Goal: Task Accomplishment & Management: Use online tool/utility

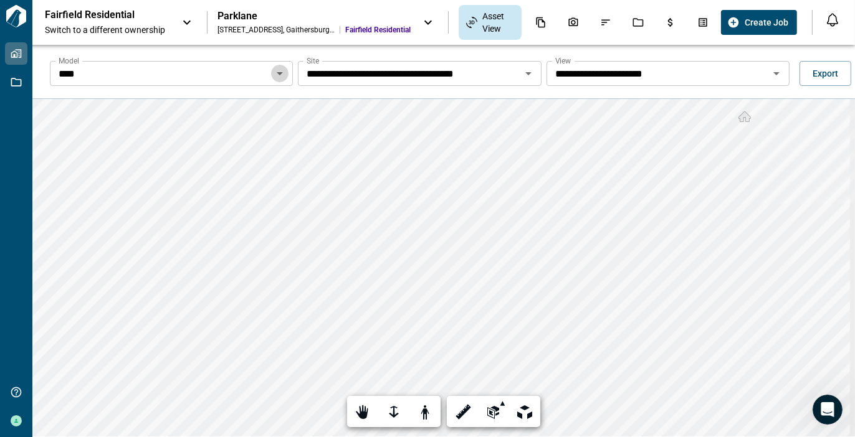
click at [273, 73] on icon "Open" at bounding box center [279, 73] width 15 height 15
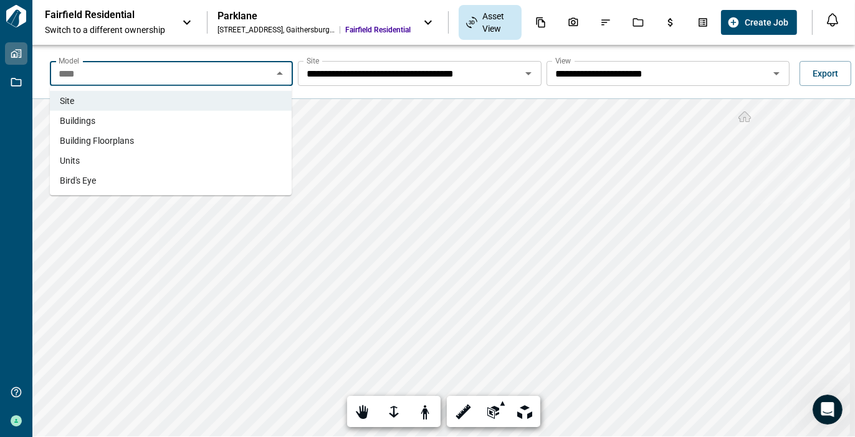
click at [77, 158] on span "Units" at bounding box center [70, 160] width 20 height 12
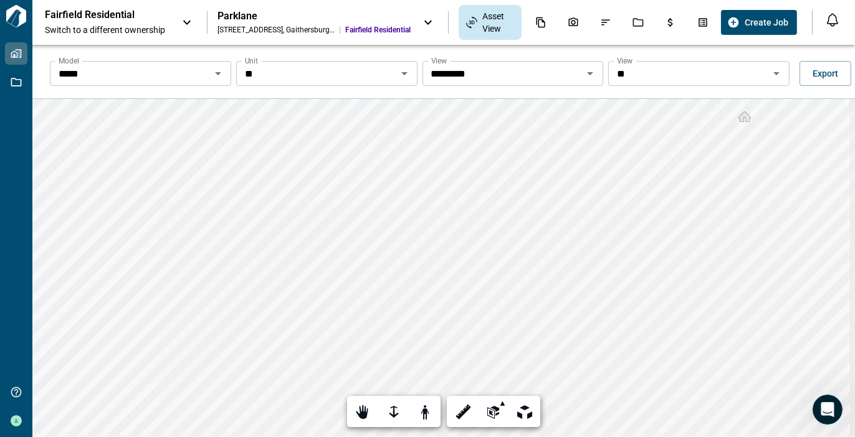
click at [219, 72] on icon "Open" at bounding box center [218, 73] width 6 height 3
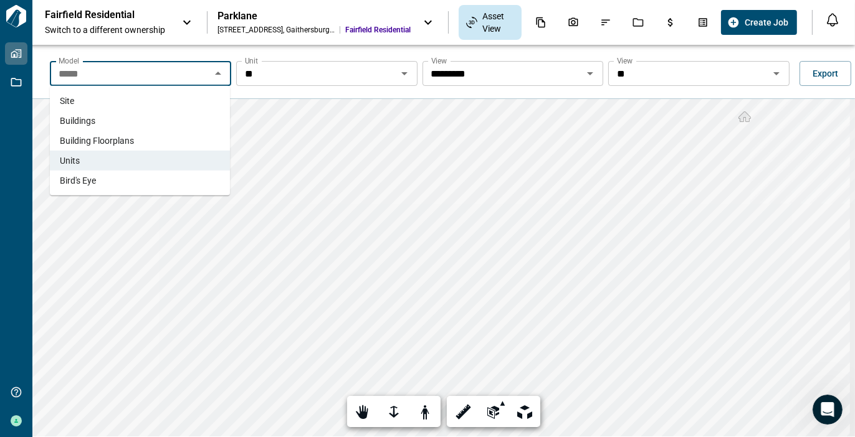
click at [123, 179] on li "Bird's Eye" at bounding box center [140, 181] width 180 height 20
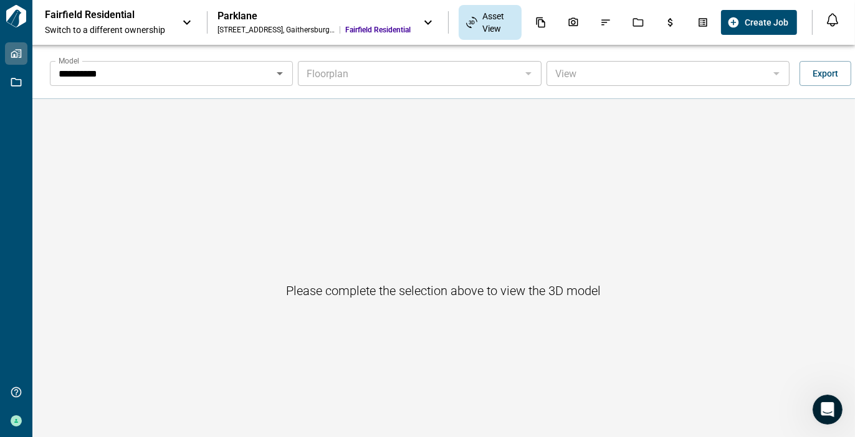
click at [275, 75] on icon "Open" at bounding box center [279, 73] width 15 height 15
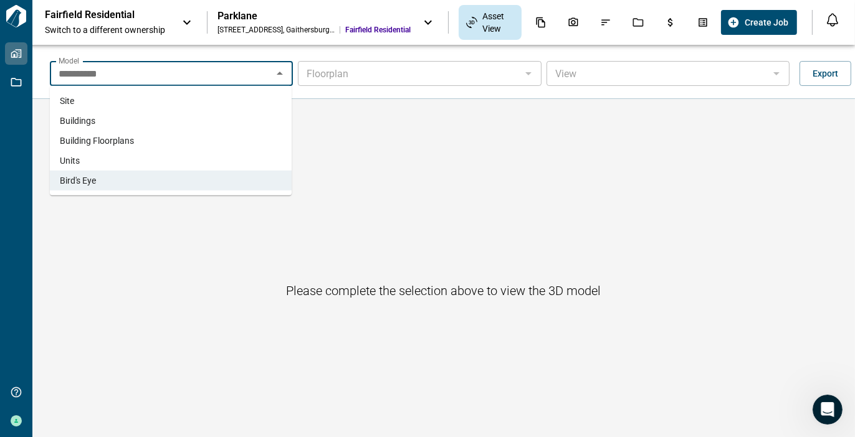
click at [107, 118] on li "Buildings" at bounding box center [171, 121] width 242 height 20
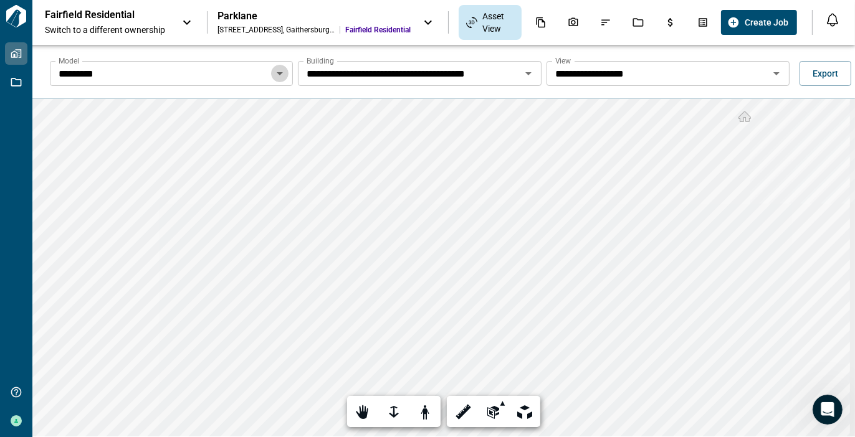
click at [272, 72] on icon "Open" at bounding box center [279, 73] width 15 height 15
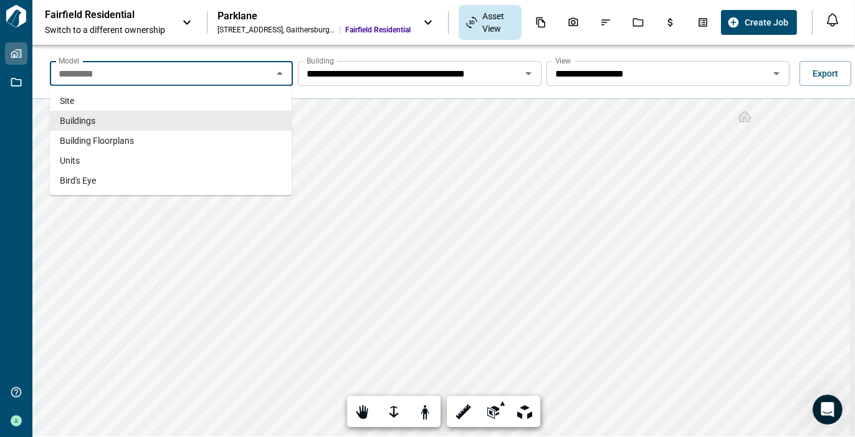
click at [280, 70] on icon "Close" at bounding box center [279, 73] width 15 height 15
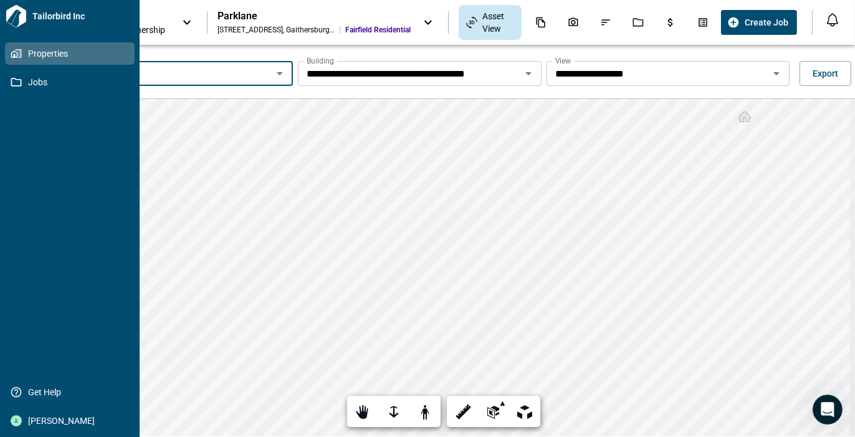
drag, startPoint x: 34, startPoint y: 51, endPoint x: 41, endPoint y: 50, distance: 6.9
click at [34, 50] on span "Properties" at bounding box center [72, 53] width 101 height 12
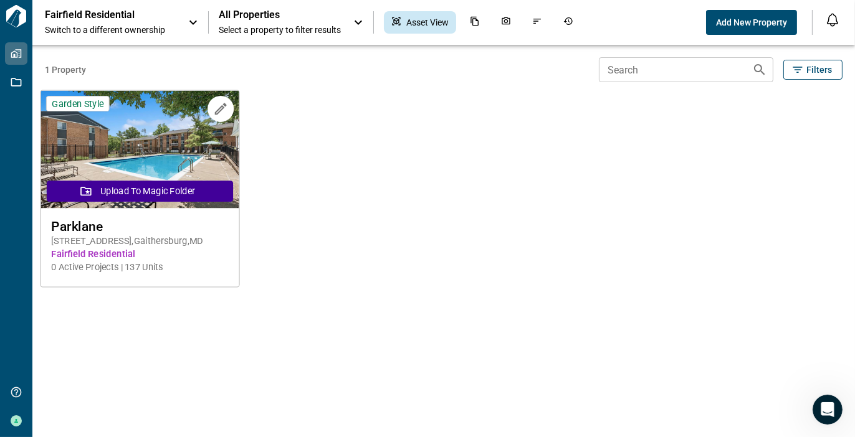
click at [151, 225] on span "Parklane" at bounding box center [140, 227] width 178 height 16
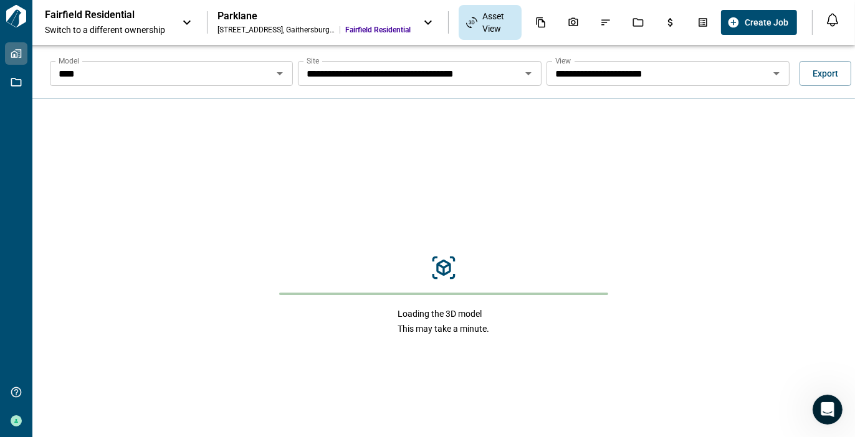
click at [282, 74] on icon "Open" at bounding box center [279, 73] width 15 height 15
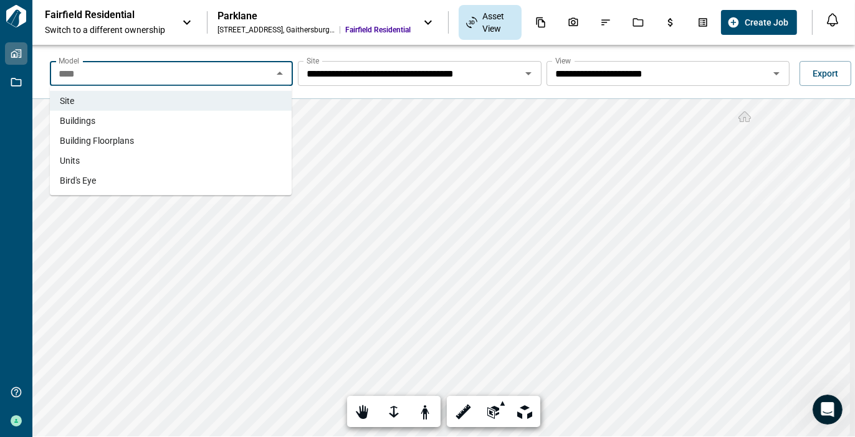
click at [162, 118] on li "Buildings" at bounding box center [171, 121] width 242 height 20
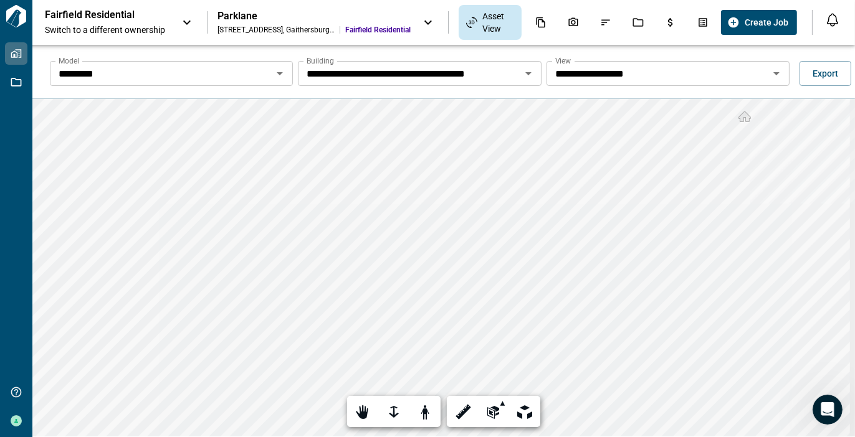
click at [526, 74] on icon "Open" at bounding box center [528, 73] width 6 height 3
click at [774, 71] on icon "Open" at bounding box center [776, 73] width 15 height 15
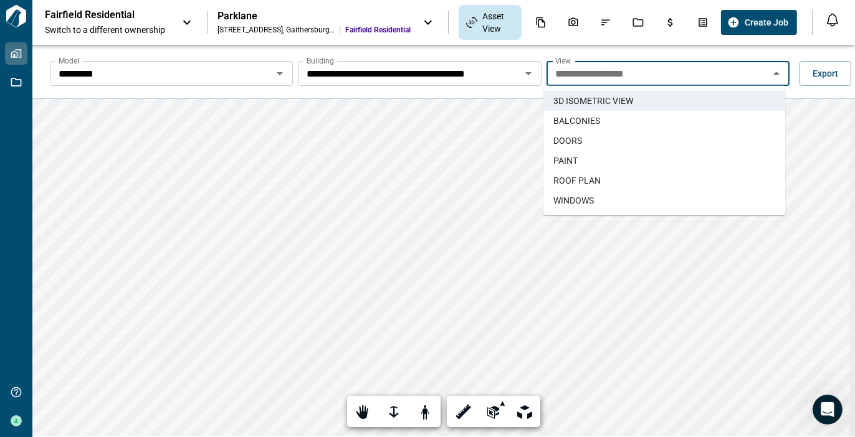
click at [676, 198] on li "WINDOWS" at bounding box center [664, 201] width 242 height 20
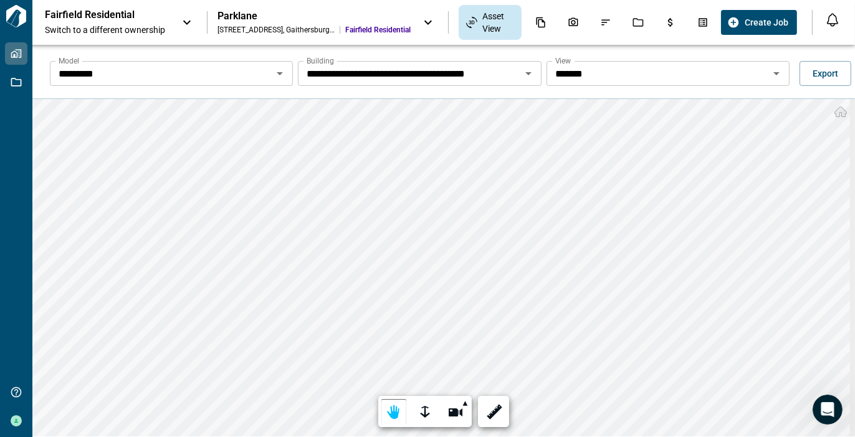
click at [186, 22] on icon at bounding box center [186, 23] width 7 height 4
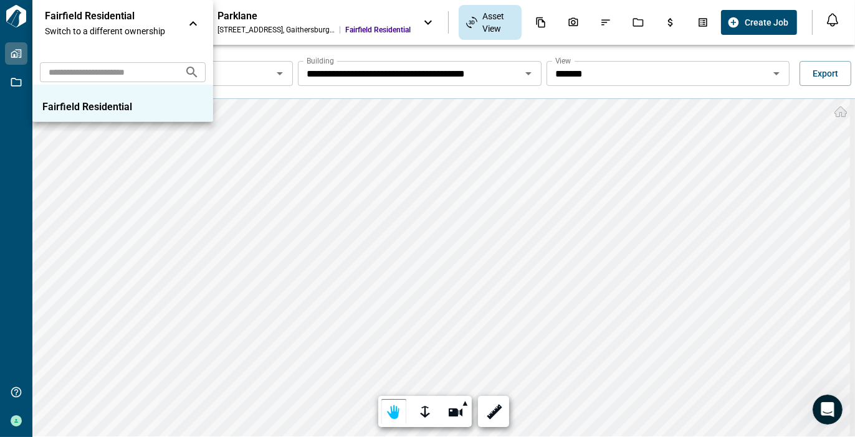
click at [146, 144] on div at bounding box center [427, 218] width 855 height 437
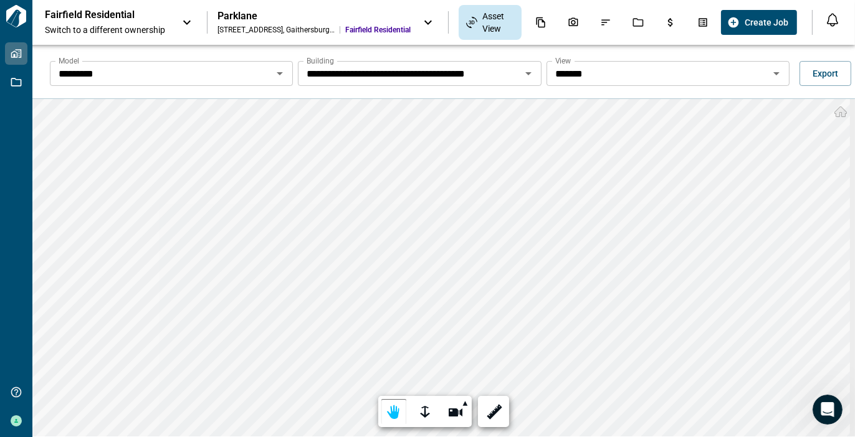
click at [423, 20] on icon at bounding box center [428, 22] width 15 height 15
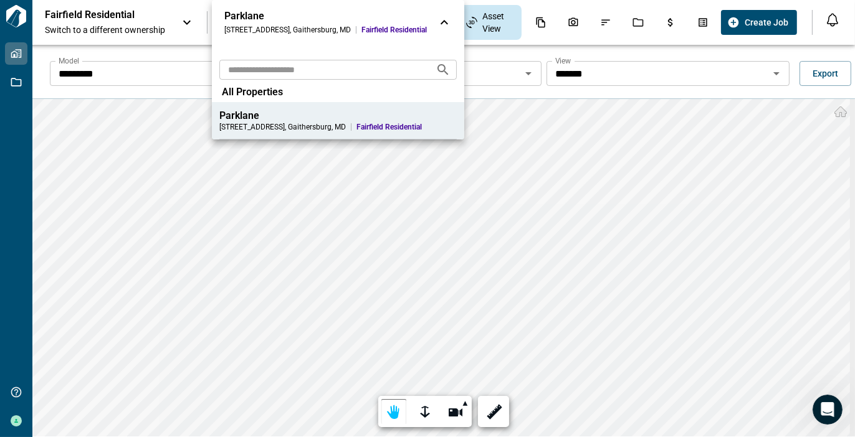
click at [761, 158] on div at bounding box center [427, 218] width 855 height 437
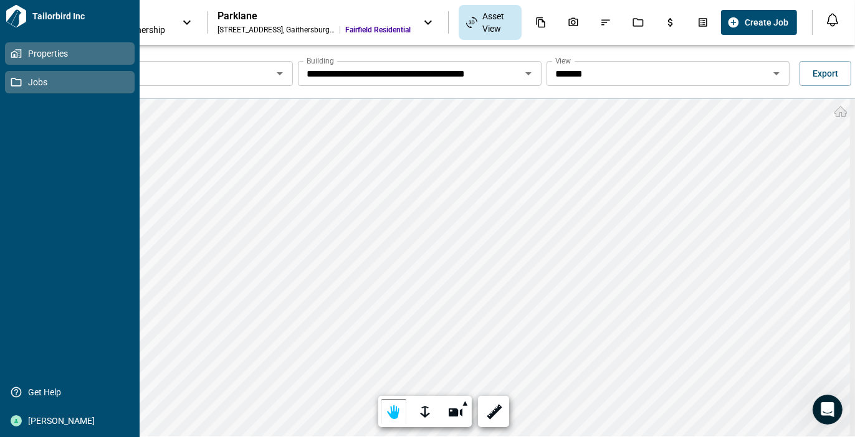
click at [14, 79] on icon at bounding box center [16, 82] width 11 height 11
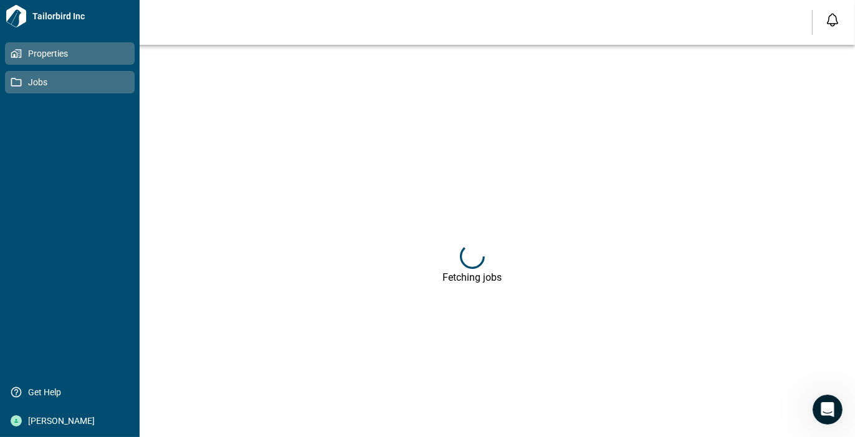
click at [44, 54] on span "Properties" at bounding box center [72, 53] width 101 height 12
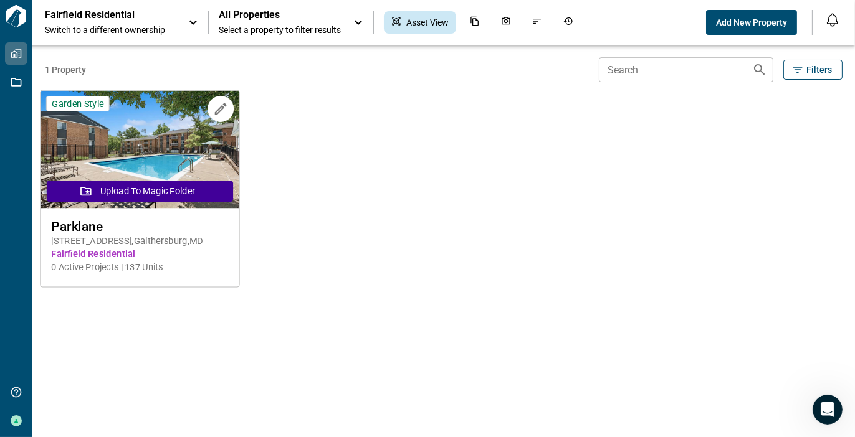
click at [108, 227] on span "Parklane" at bounding box center [140, 227] width 178 height 16
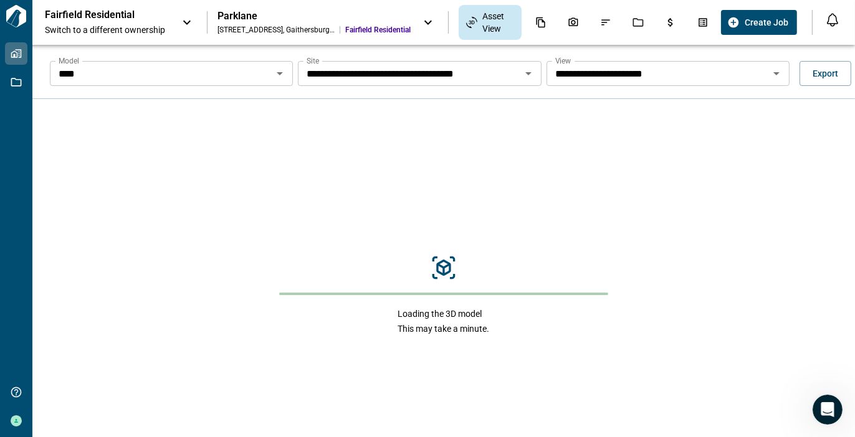
click at [279, 75] on icon "Open" at bounding box center [279, 73] width 15 height 15
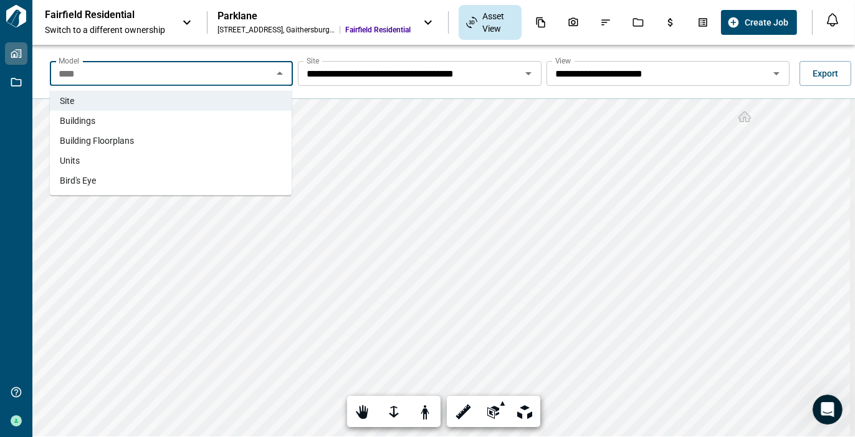
click at [84, 117] on span "Buildings" at bounding box center [78, 121] width 36 height 12
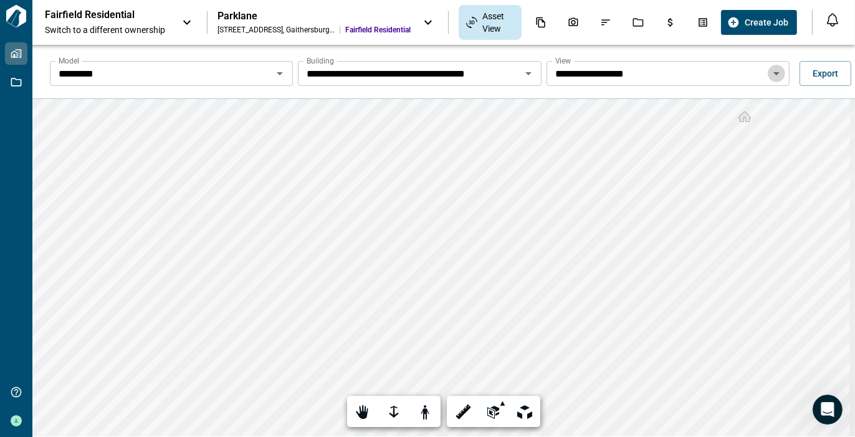
click at [774, 77] on icon "Open" at bounding box center [776, 73] width 15 height 15
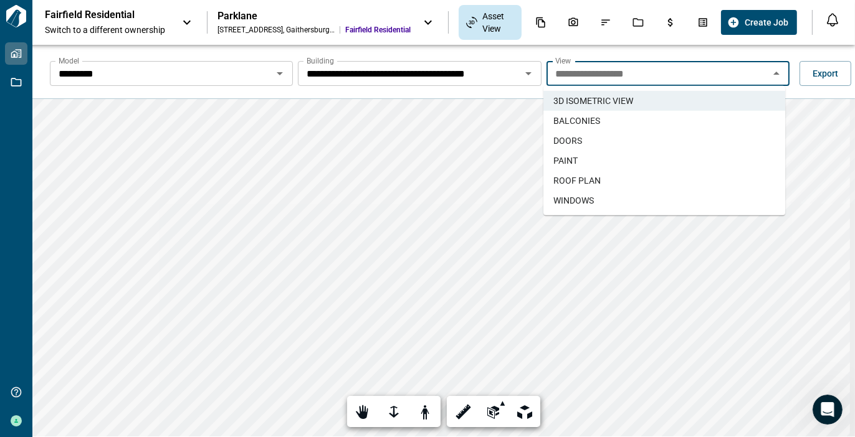
click at [693, 181] on li "ROOF PLAN" at bounding box center [664, 181] width 242 height 20
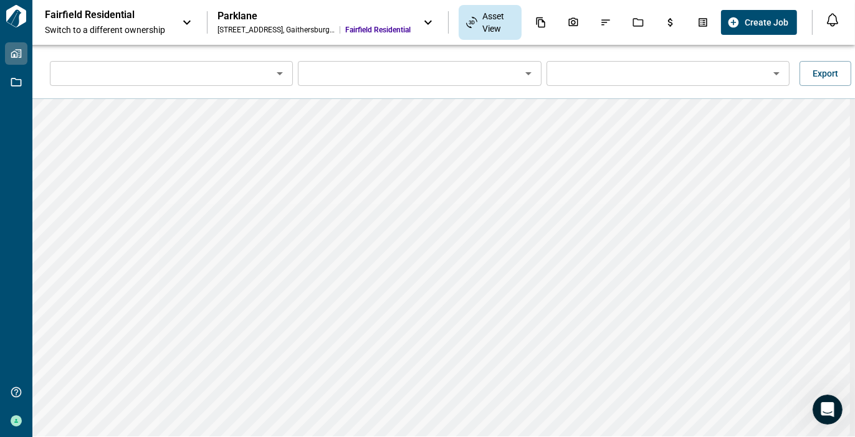
type input "*********"
type input "**********"
type input "*********"
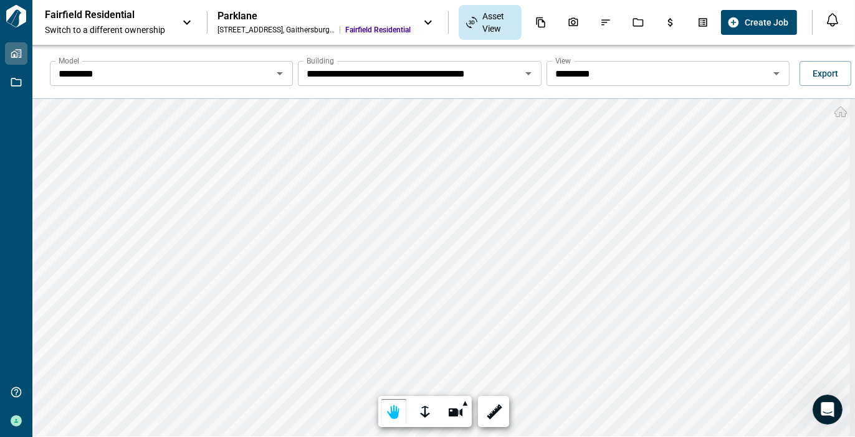
click at [188, 24] on icon at bounding box center [186, 22] width 15 height 15
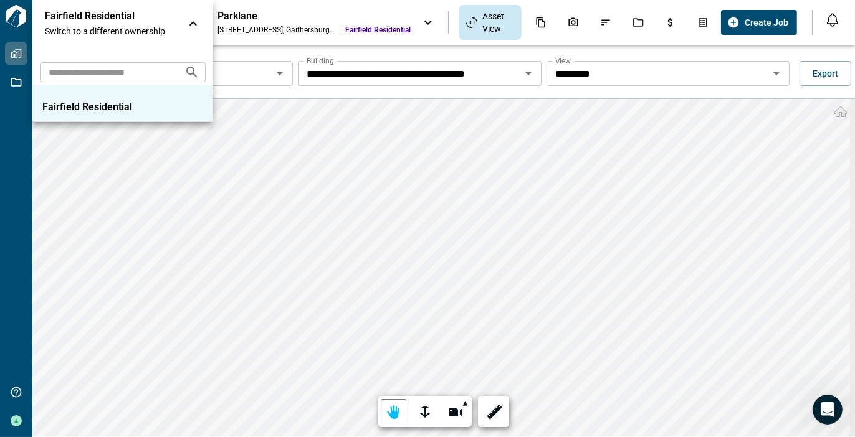
click at [425, 22] on div at bounding box center [427, 218] width 855 height 437
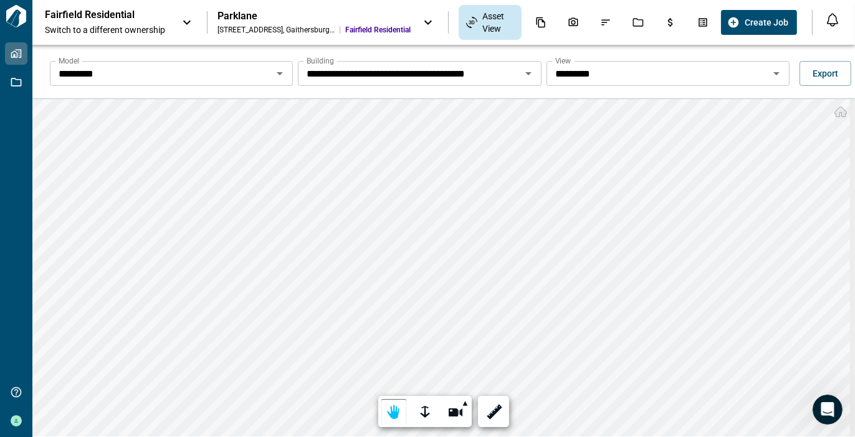
click at [282, 75] on icon "Open" at bounding box center [279, 73] width 15 height 15
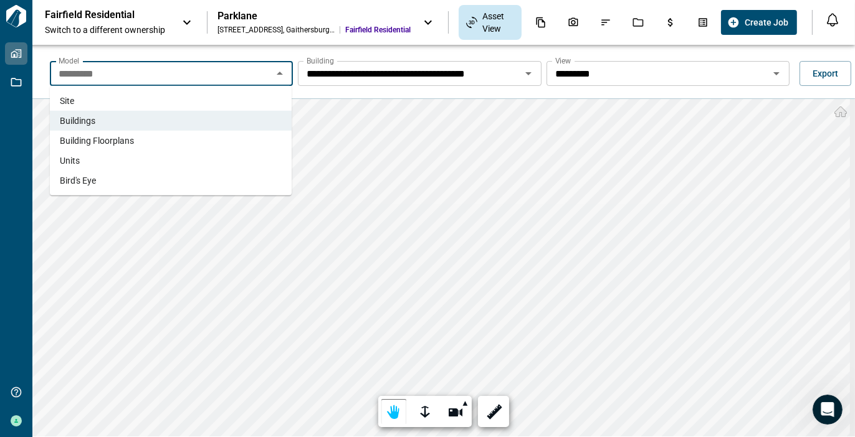
click at [160, 180] on li "Bird's Eye" at bounding box center [171, 181] width 242 height 20
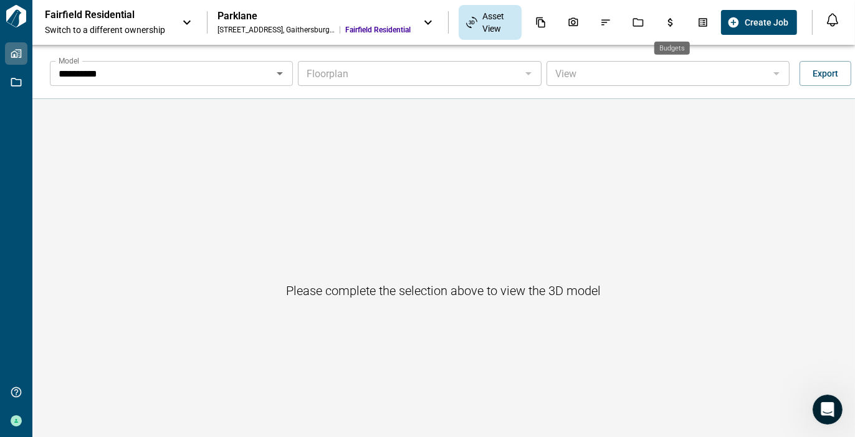
drag, startPoint x: 667, startPoint y: 23, endPoint x: 667, endPoint y: 56, distance: 33.0
click at [667, 23] on icon "Budgets" at bounding box center [670, 22] width 11 height 11
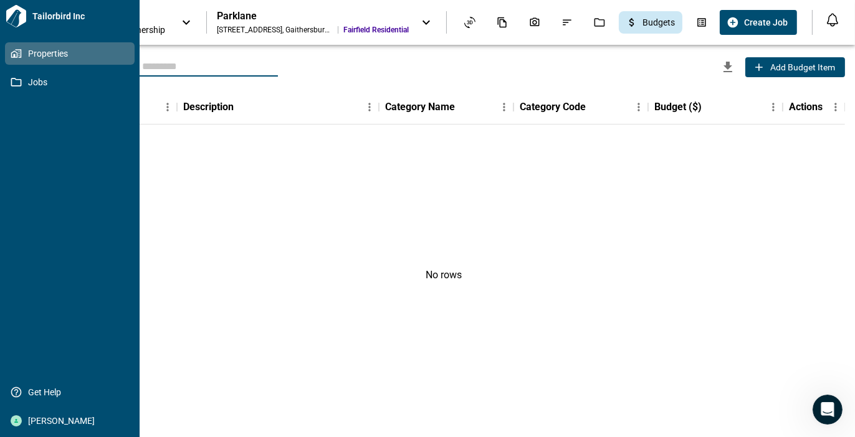
click at [19, 19] on icon at bounding box center [16, 16] width 20 height 22
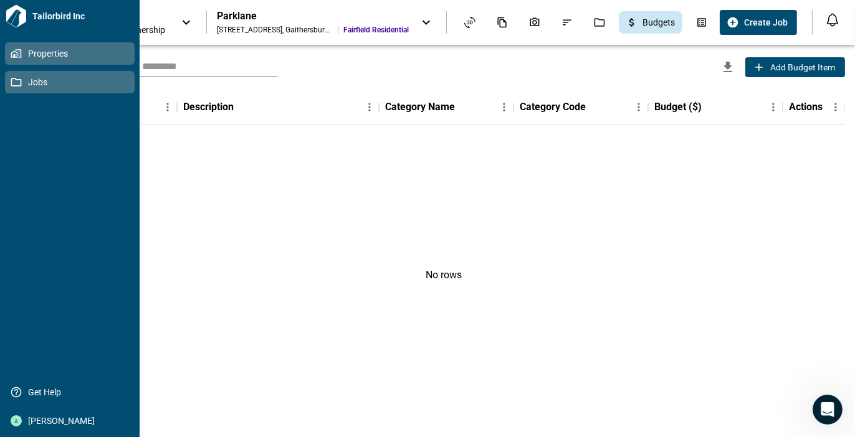
drag, startPoint x: 40, startPoint y: 55, endPoint x: 36, endPoint y: 78, distance: 22.8
click at [40, 55] on span "Properties" at bounding box center [72, 53] width 101 height 12
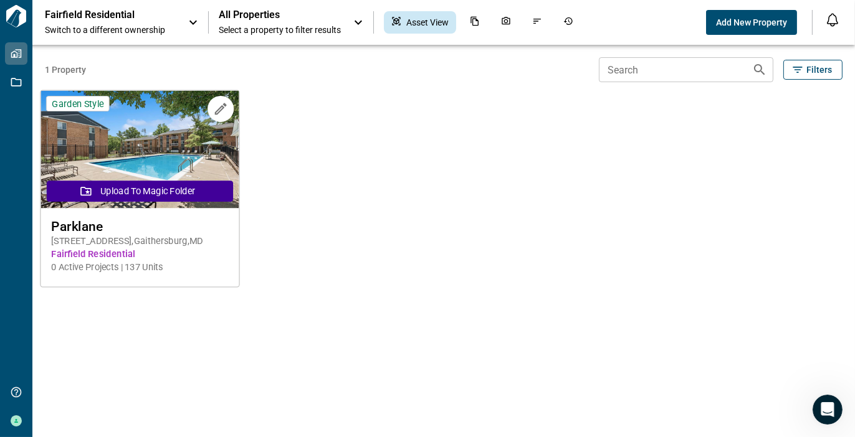
click at [126, 248] on span "Fairfield Residential" at bounding box center [140, 254] width 178 height 13
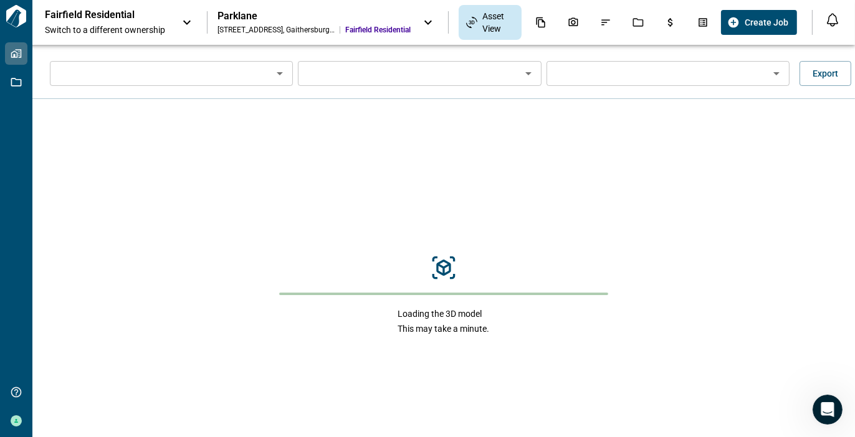
type input "****"
type input "**********"
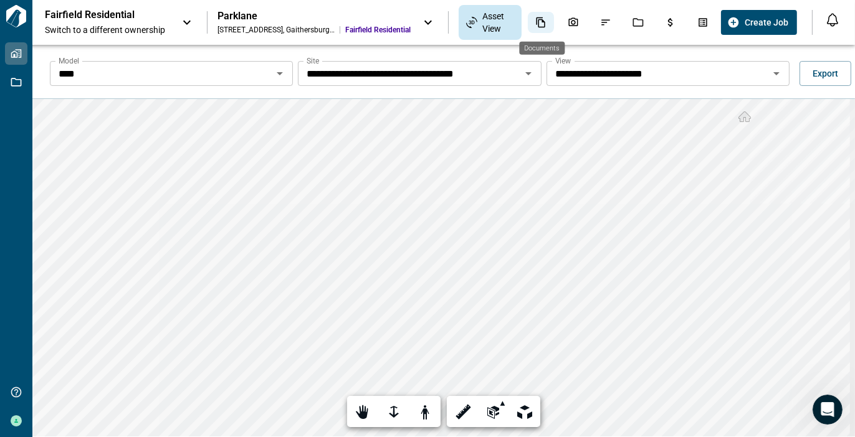
click at [540, 23] on icon "Documents" at bounding box center [540, 22] width 11 height 11
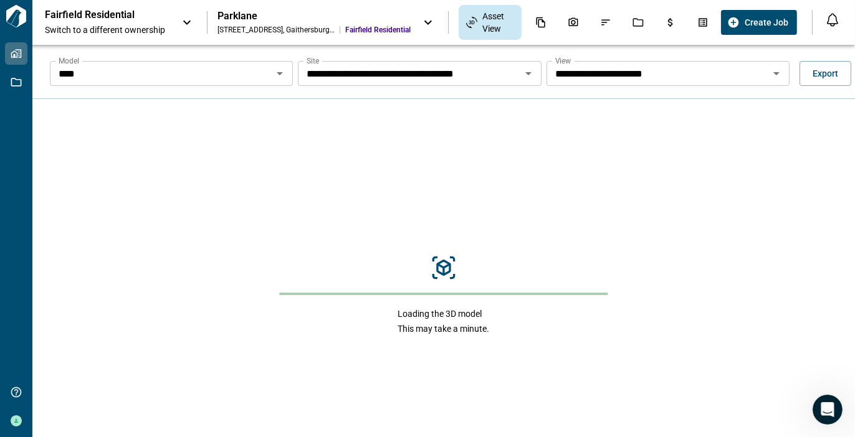
click at [277, 72] on icon "Open" at bounding box center [280, 73] width 6 height 3
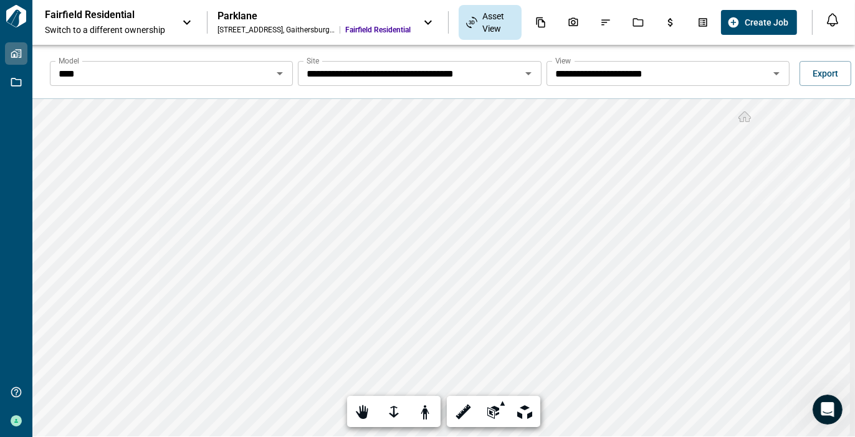
click at [528, 72] on icon "Open" at bounding box center [528, 73] width 15 height 15
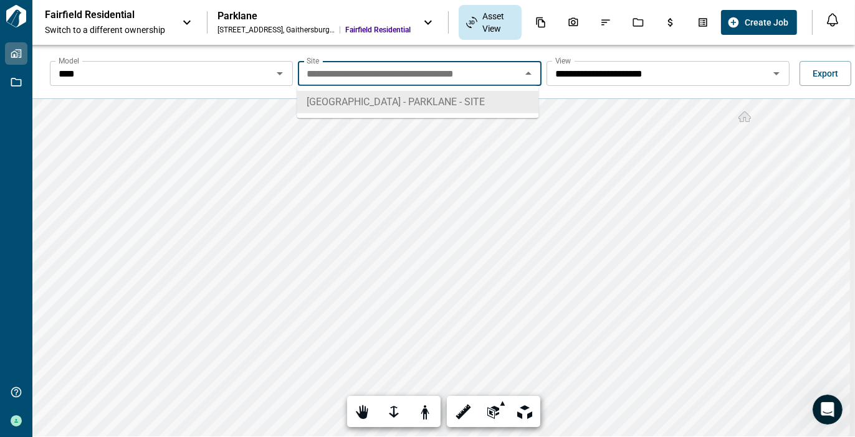
click at [528, 72] on icon "Close" at bounding box center [528, 73] width 15 height 15
click at [769, 74] on icon "Open" at bounding box center [776, 73] width 15 height 15
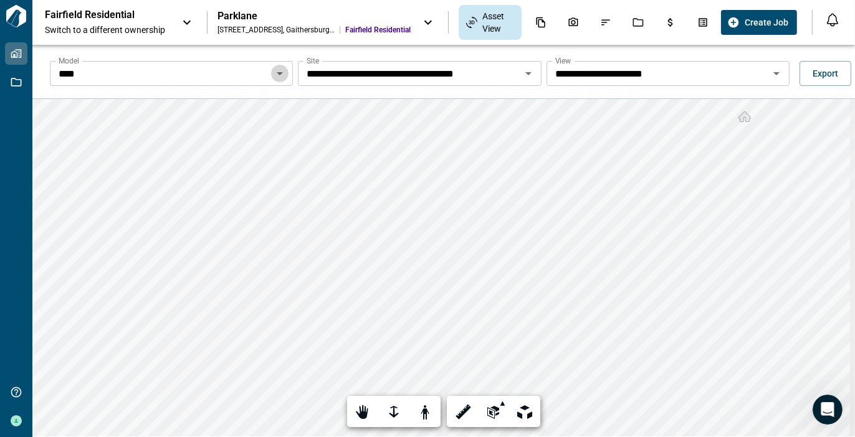
click at [275, 75] on icon "Open" at bounding box center [279, 73] width 15 height 15
click at [485, 412] on div at bounding box center [493, 412] width 17 height 19
drag, startPoint x: 634, startPoint y: 192, endPoint x: 614, endPoint y: 183, distance: 21.5
click at [625, 188] on div at bounding box center [427, 218] width 855 height 437
click at [705, 22] on icon "Takeoff Center" at bounding box center [702, 22] width 9 height 9
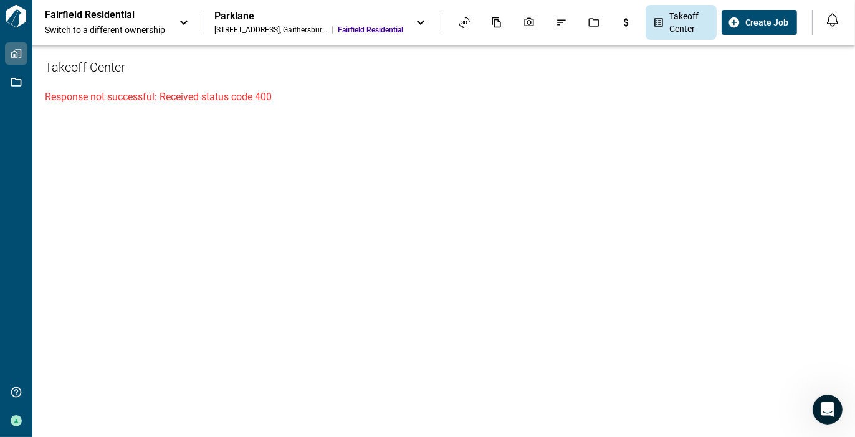
click at [178, 24] on icon at bounding box center [183, 22] width 15 height 15
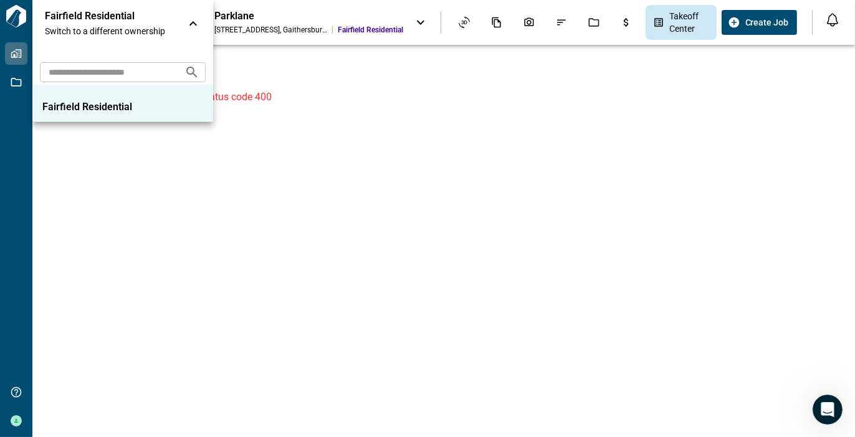
click at [319, 77] on div at bounding box center [427, 218] width 855 height 437
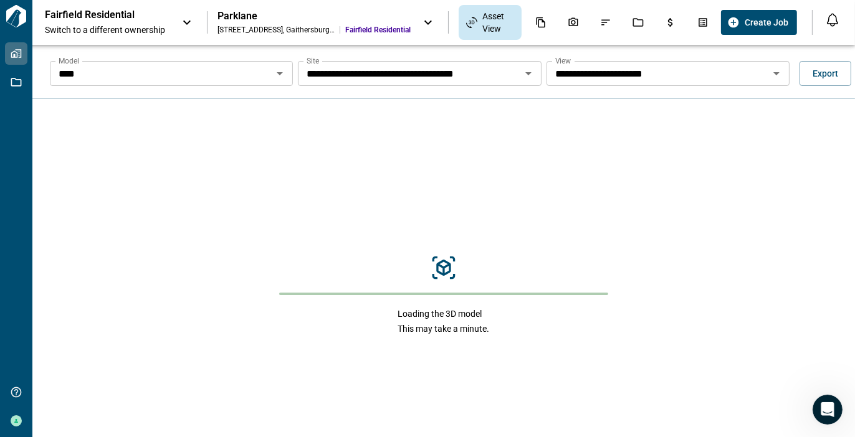
click at [281, 77] on icon "Open" at bounding box center [279, 73] width 15 height 15
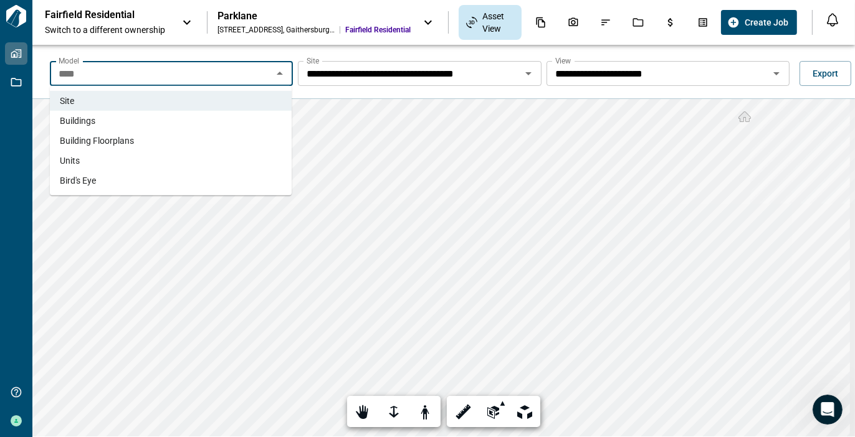
click at [91, 118] on span "Buildings" at bounding box center [78, 121] width 36 height 12
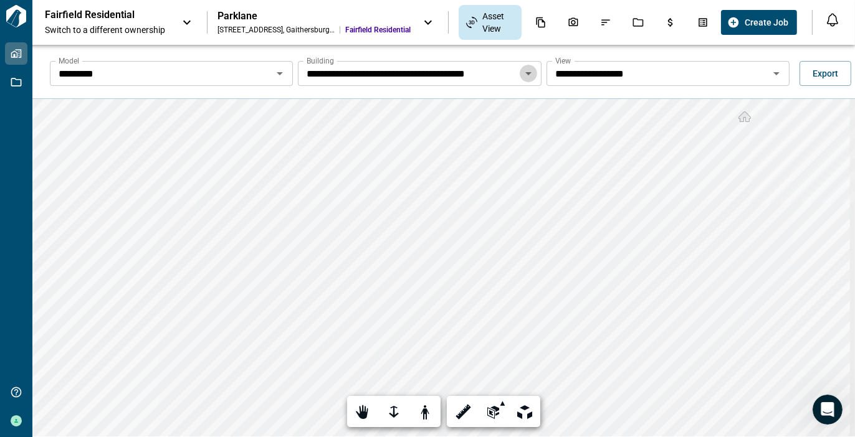
click at [521, 74] on icon "Open" at bounding box center [528, 73] width 15 height 15
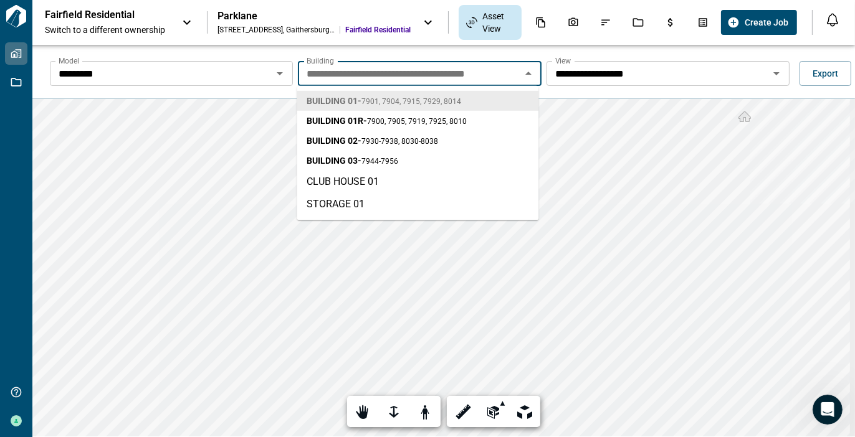
click at [521, 74] on icon "Close" at bounding box center [528, 73] width 15 height 15
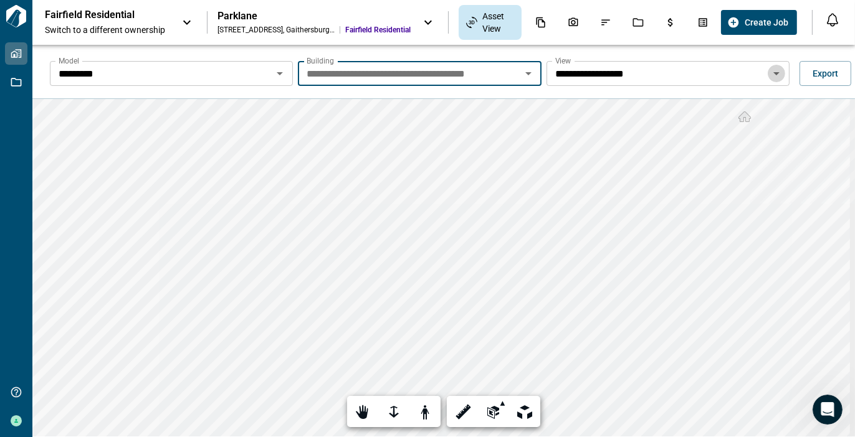
click at [773, 74] on icon "Open" at bounding box center [776, 73] width 6 height 3
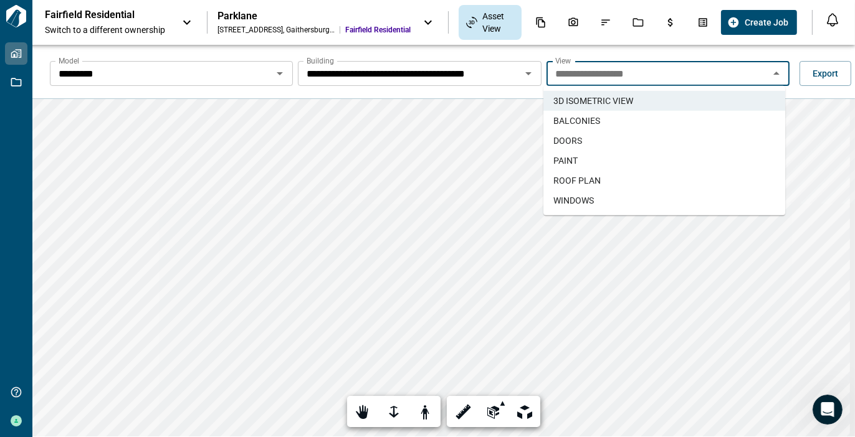
click at [596, 199] on li "WINDOWS" at bounding box center [664, 201] width 242 height 20
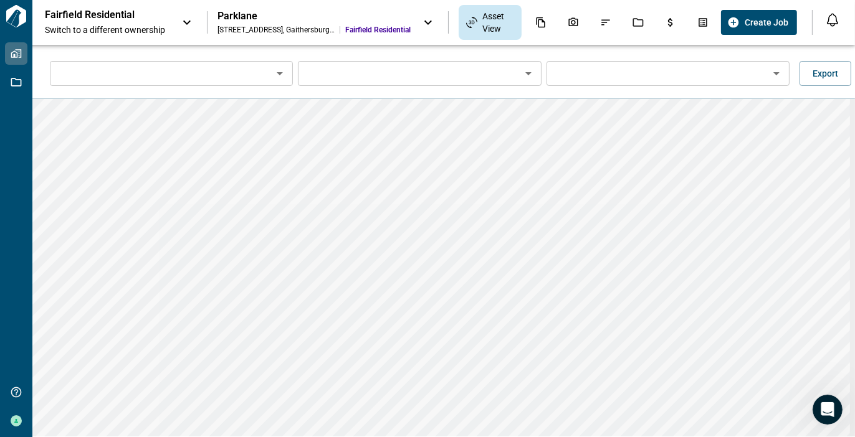
type input "*********"
type input "**********"
type input "*******"
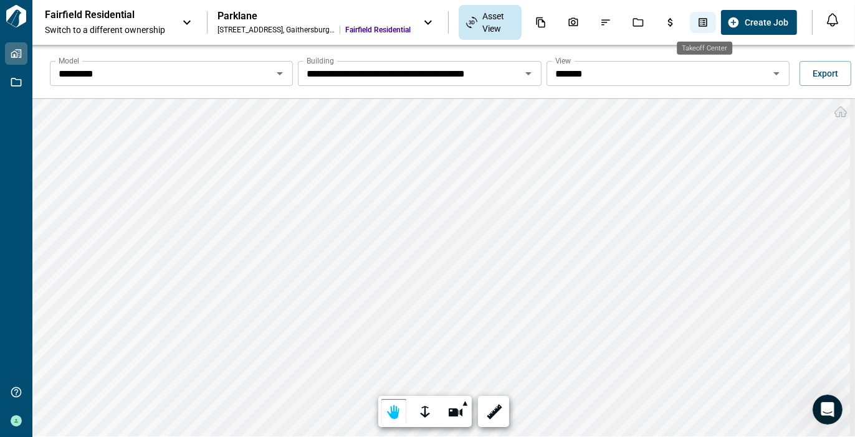
click at [703, 19] on icon "Takeoff Center" at bounding box center [702, 22] width 9 height 9
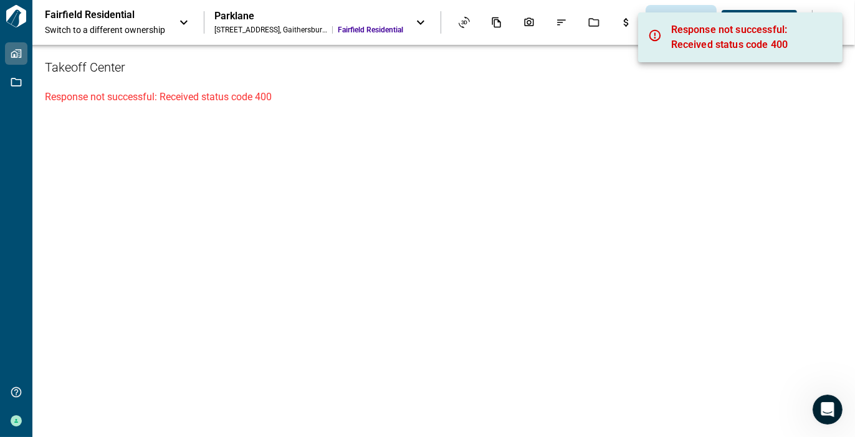
click at [774, 99] on p "Response not successful: Received status code 400" at bounding box center [443, 97] width 797 height 15
drag, startPoint x: 642, startPoint y: 93, endPoint x: 639, endPoint y: 83, distance: 10.3
click at [642, 92] on p "Response not successful: Received status code 400" at bounding box center [443, 97] width 797 height 15
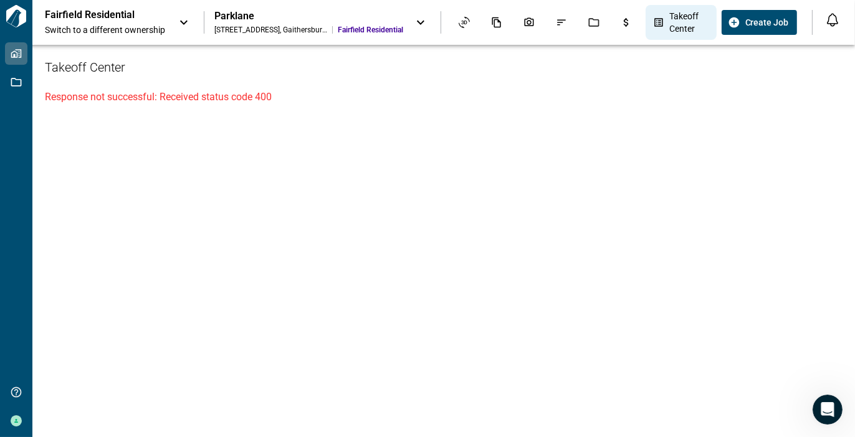
click at [670, 22] on span "Takeoff Center" at bounding box center [689, 22] width 40 height 25
click at [187, 21] on icon at bounding box center [183, 23] width 7 height 4
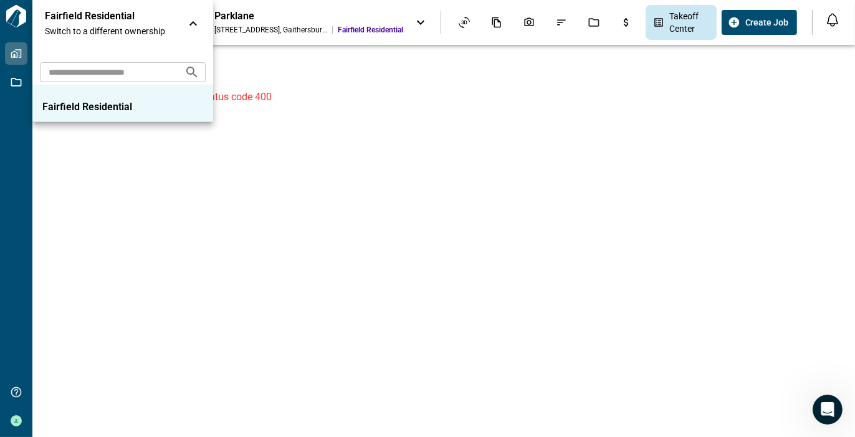
click at [335, 70] on div at bounding box center [427, 218] width 855 height 437
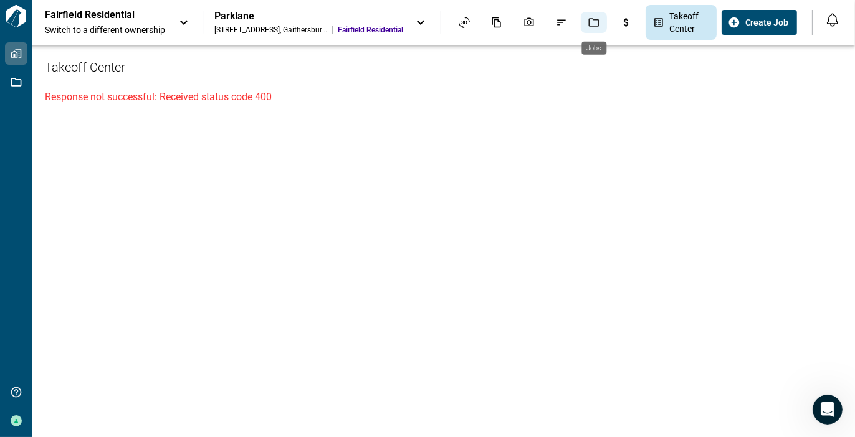
click at [596, 22] on icon "Jobs" at bounding box center [593, 22] width 11 height 11
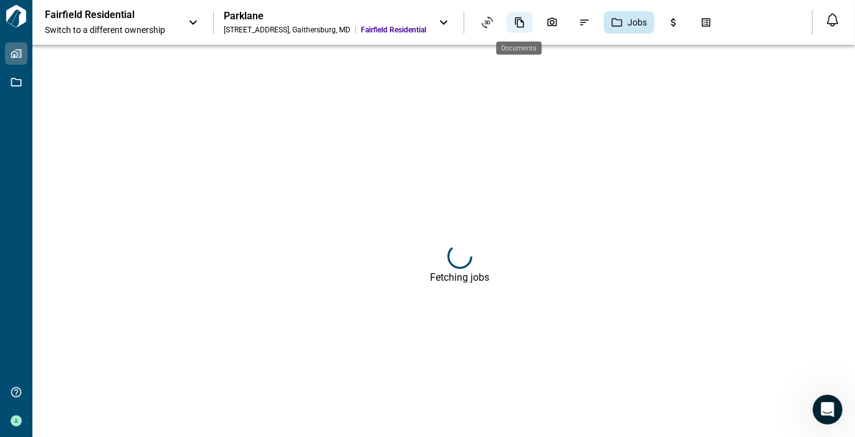
click at [519, 23] on icon "Documents" at bounding box center [519, 22] width 11 height 11
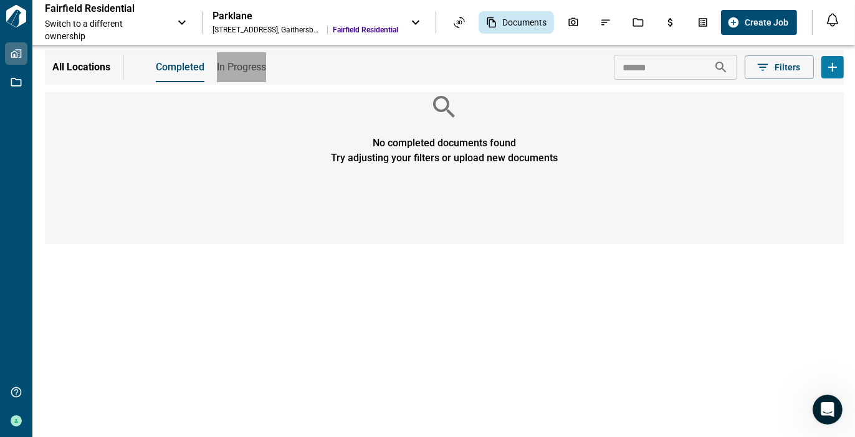
click at [247, 67] on span "In Progress" at bounding box center [241, 67] width 49 height 12
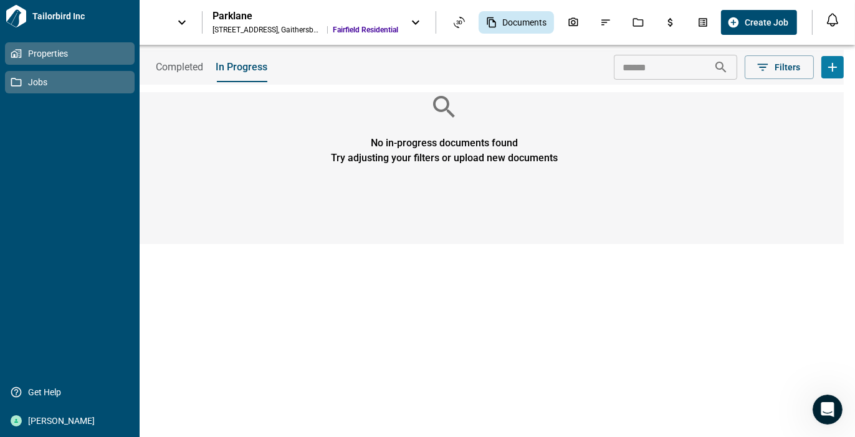
drag, startPoint x: 34, startPoint y: 78, endPoint x: 60, endPoint y: 80, distance: 25.7
click at [34, 78] on span "Jobs" at bounding box center [72, 82] width 101 height 12
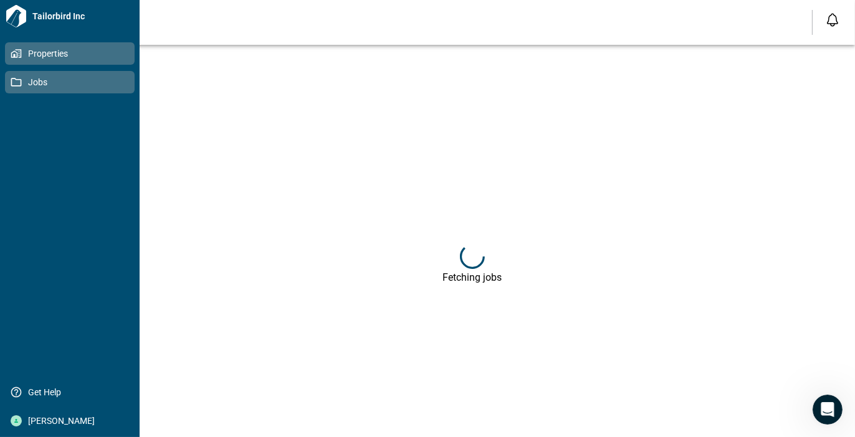
click at [47, 50] on span "Properties" at bounding box center [72, 53] width 101 height 12
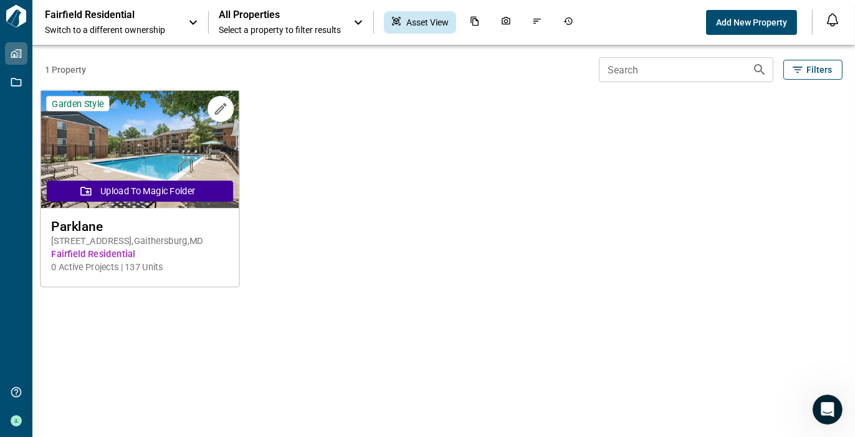
click at [163, 194] on button "Upload to Magic Folder" at bounding box center [140, 191] width 186 height 21
click at [178, 225] on span "Parklane" at bounding box center [140, 227] width 178 height 16
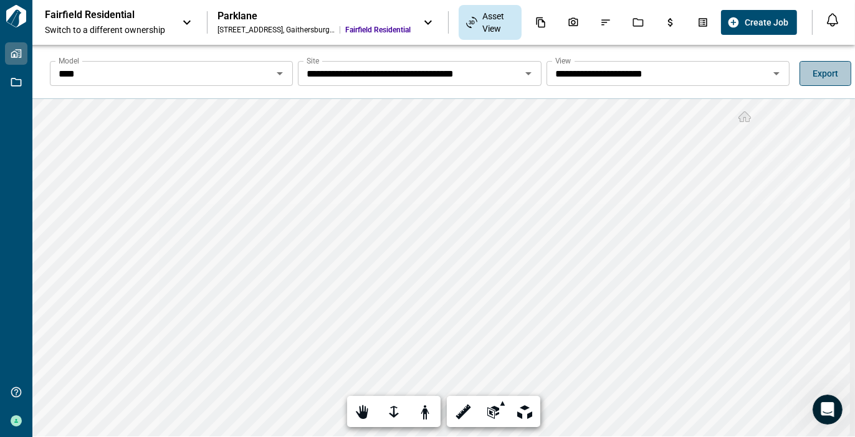
click at [819, 72] on span "Export" at bounding box center [825, 73] width 26 height 12
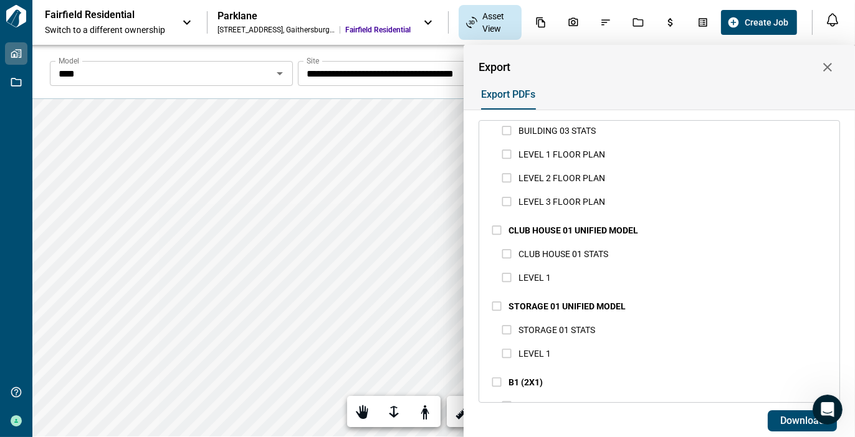
scroll to position [1557, 0]
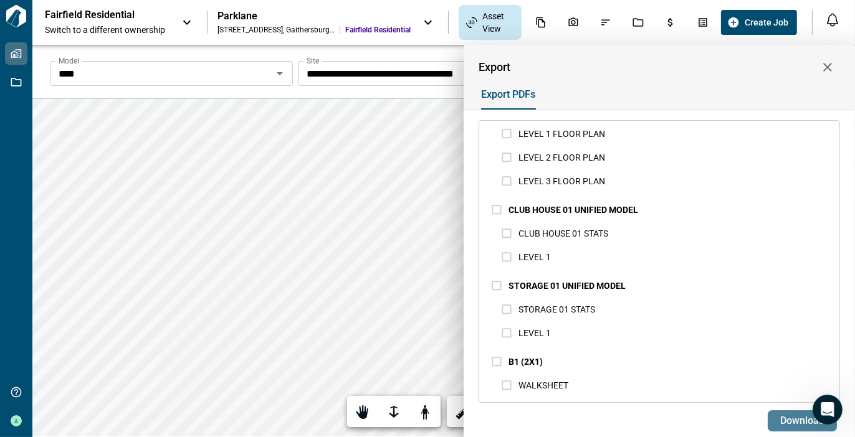
click at [792, 418] on span "Download" at bounding box center [802, 421] width 44 height 12
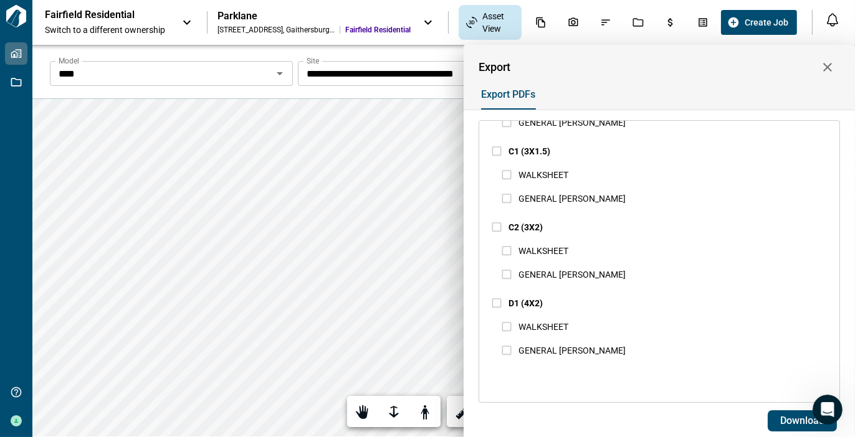
scroll to position [1846, 0]
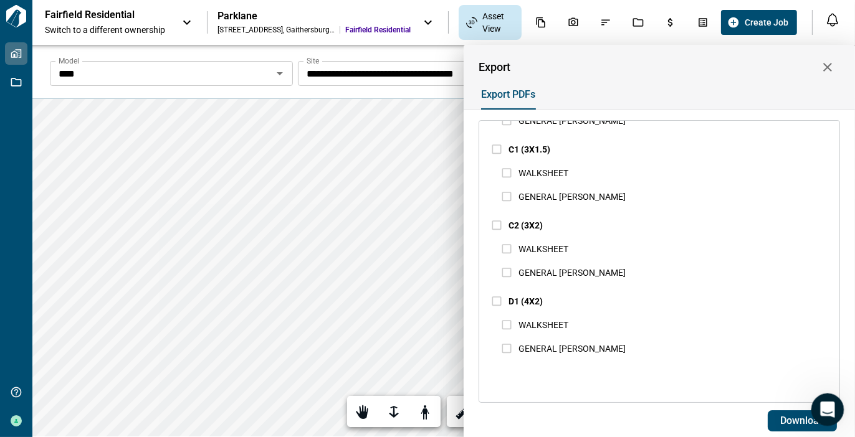
click at [812, 420] on body "**********" at bounding box center [427, 218] width 855 height 437
click at [787, 414] on button "Download" at bounding box center [802, 421] width 69 height 21
drag, startPoint x: 828, startPoint y: 66, endPoint x: 633, endPoint y: 116, distance: 201.3
click at [828, 66] on icon "button" at bounding box center [827, 67] width 9 height 9
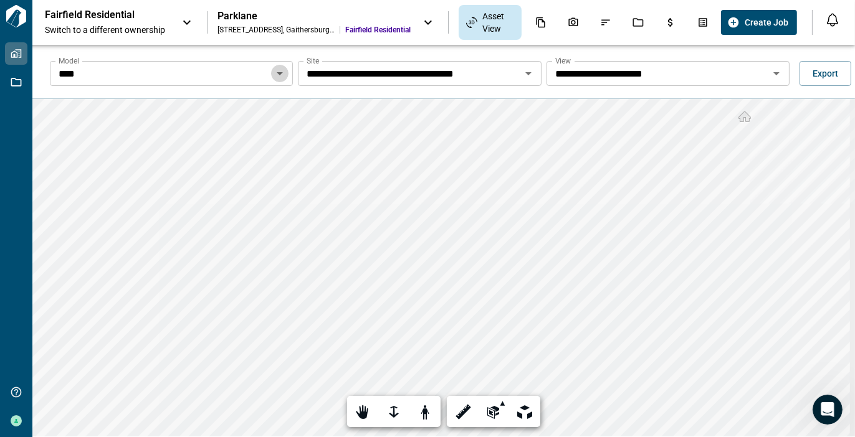
click at [273, 72] on icon "Open" at bounding box center [279, 73] width 15 height 15
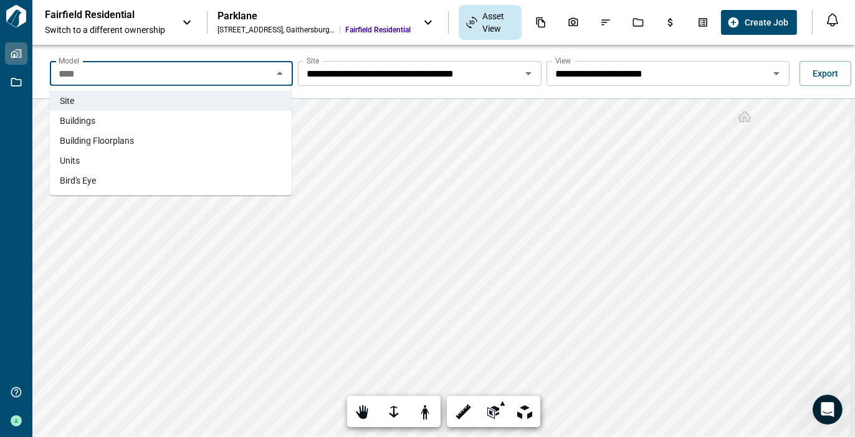
click at [84, 118] on span "Buildings" at bounding box center [78, 121] width 36 height 12
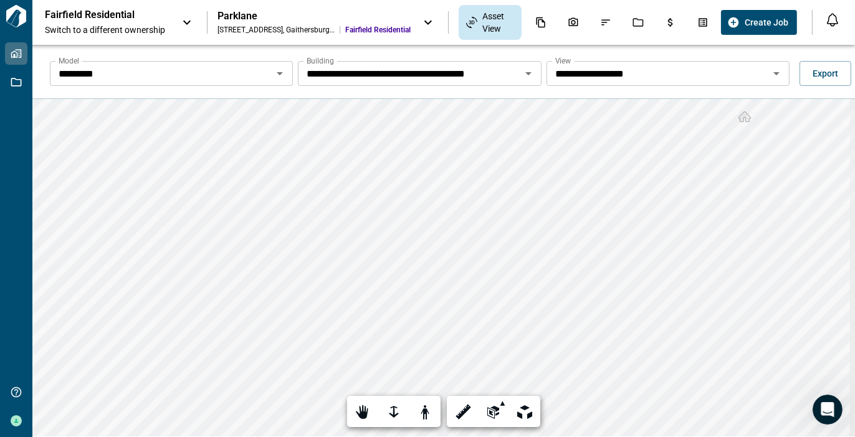
click at [771, 70] on icon "Open" at bounding box center [776, 73] width 15 height 15
click at [428, 19] on icon at bounding box center [428, 22] width 15 height 15
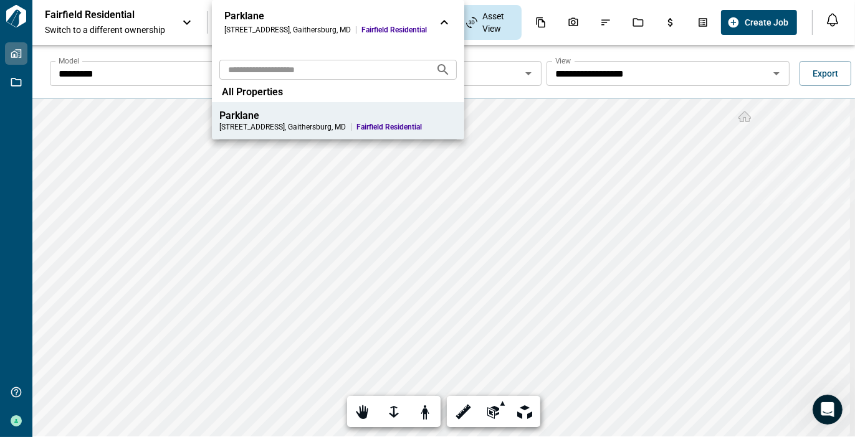
click at [262, 183] on div at bounding box center [427, 218] width 855 height 437
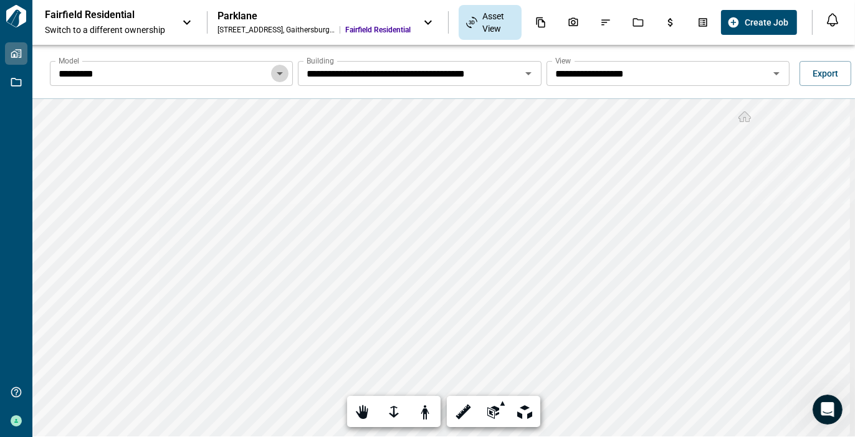
click at [281, 75] on icon "Open" at bounding box center [279, 73] width 15 height 15
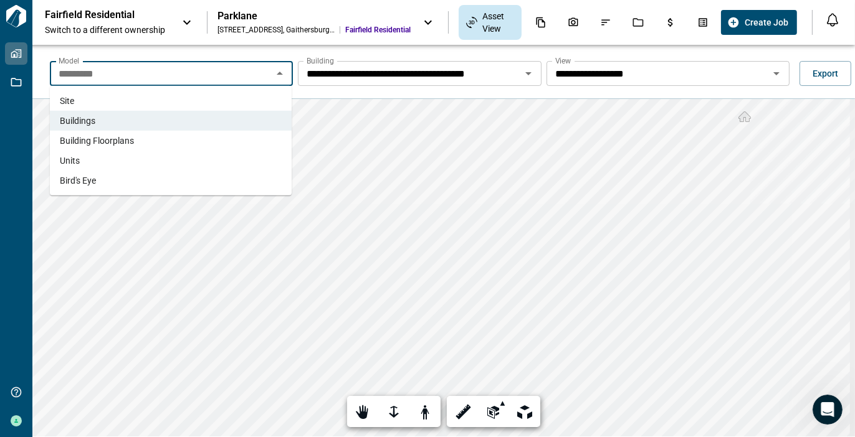
click at [187, 157] on li "Units" at bounding box center [171, 161] width 242 height 20
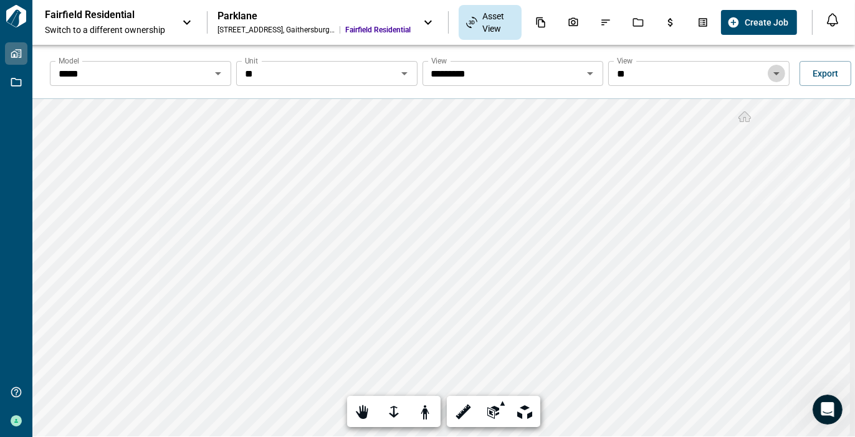
click at [769, 75] on icon "Open" at bounding box center [776, 73] width 15 height 15
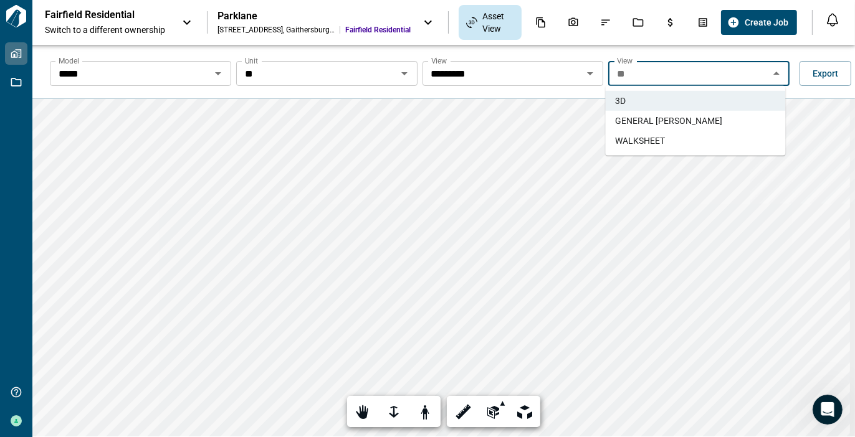
click at [674, 119] on span "GENERAL [PERSON_NAME]" at bounding box center [668, 121] width 107 height 12
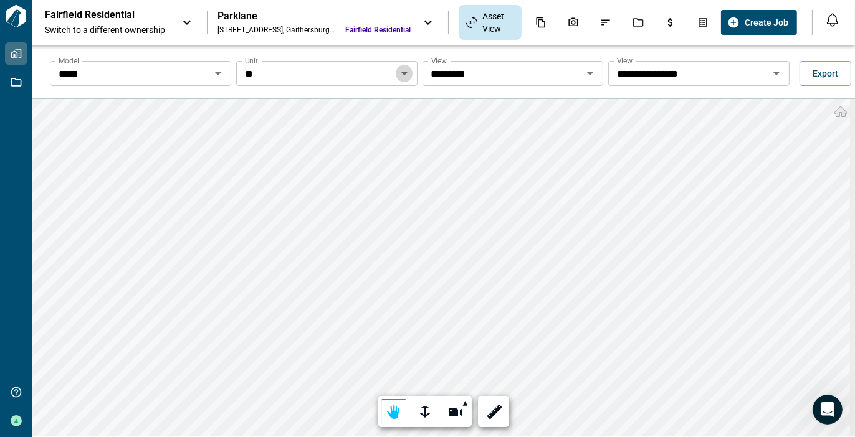
click at [402, 75] on icon "Open" at bounding box center [404, 73] width 15 height 15
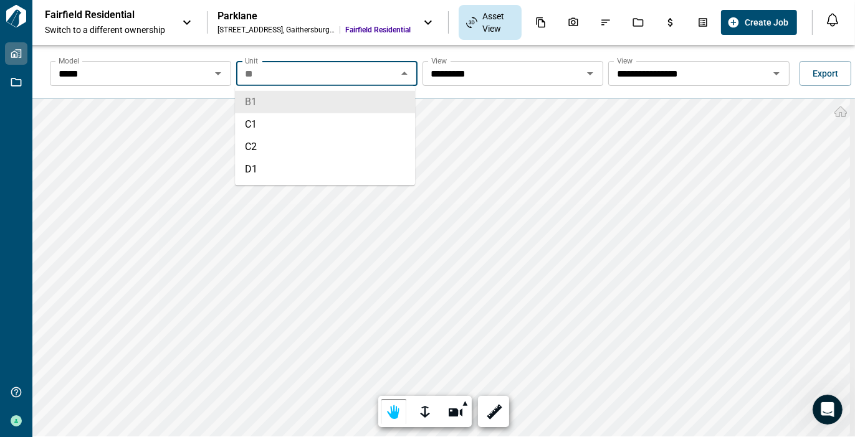
click at [402, 75] on icon "Close" at bounding box center [404, 73] width 15 height 15
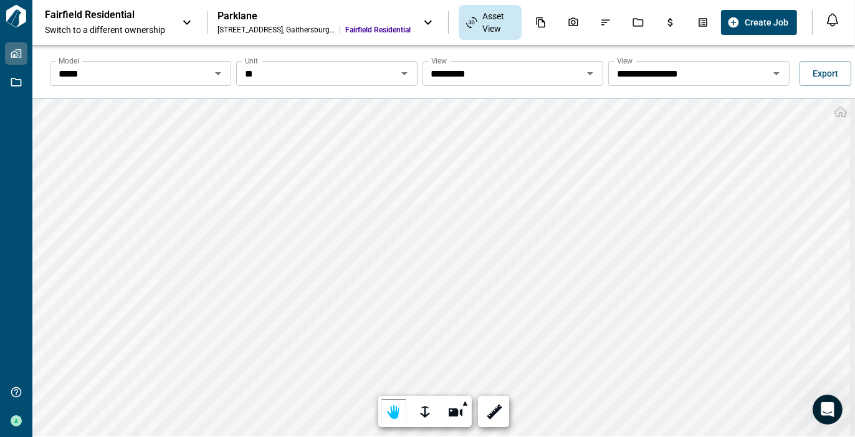
click at [589, 74] on icon "Open" at bounding box center [589, 73] width 15 height 15
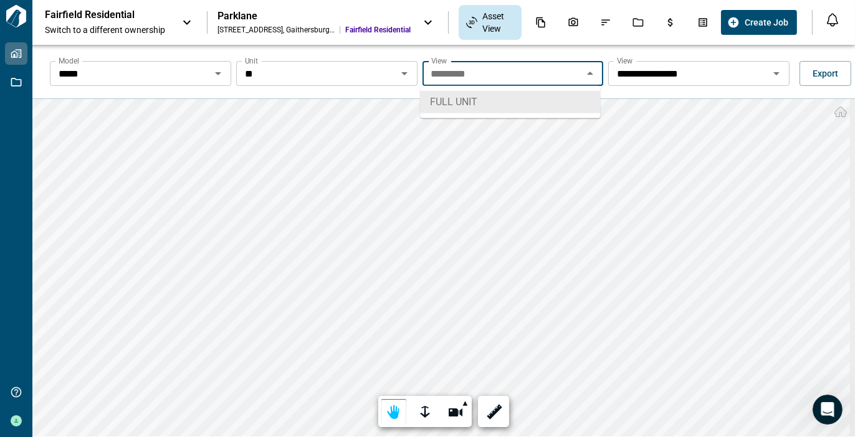
click at [589, 74] on icon "Close" at bounding box center [590, 73] width 6 height 3
click at [215, 72] on icon "Open" at bounding box center [218, 73] width 6 height 3
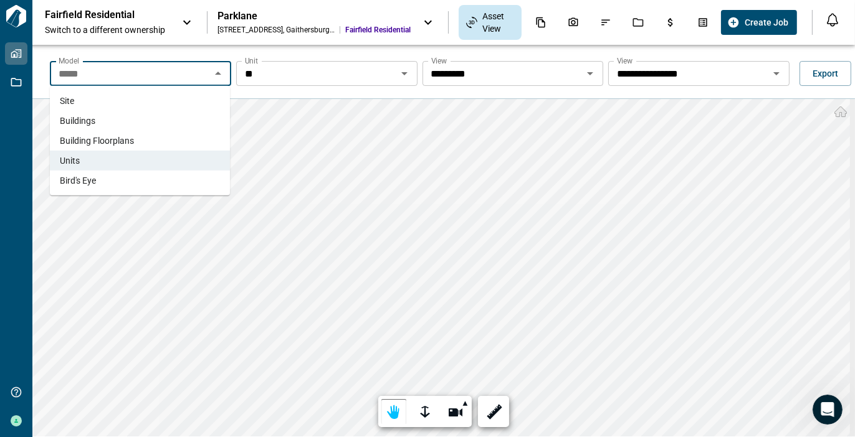
click at [148, 119] on li "Buildings" at bounding box center [140, 121] width 180 height 20
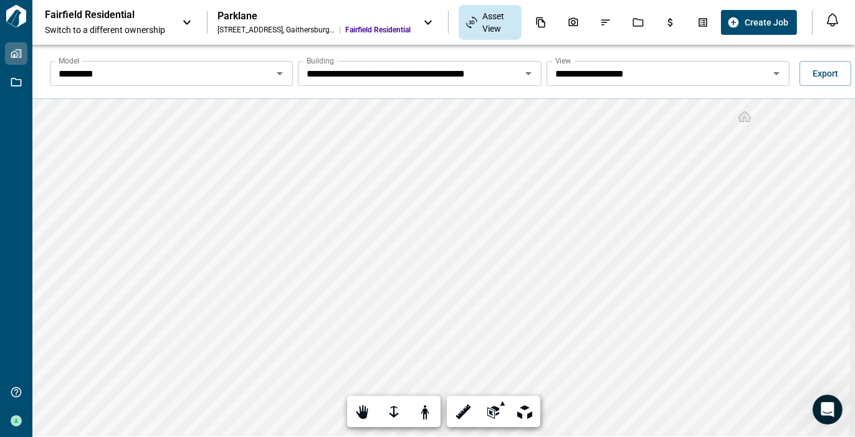
click at [773, 74] on icon "Open" at bounding box center [776, 73] width 6 height 3
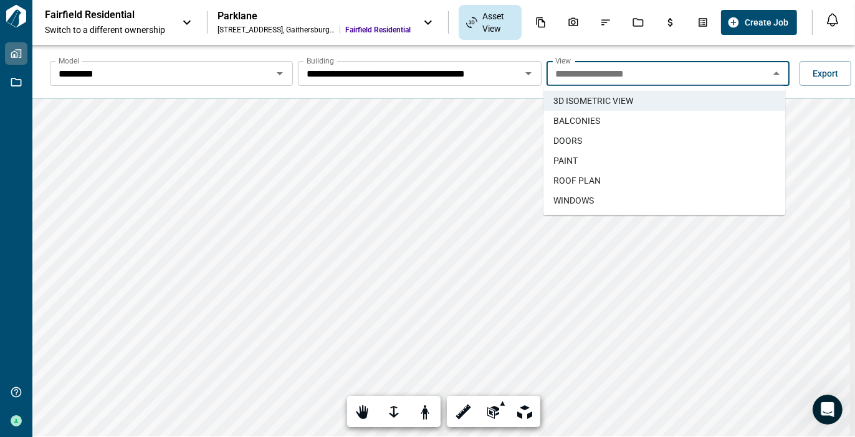
click at [280, 69] on icon "Open" at bounding box center [279, 73] width 15 height 15
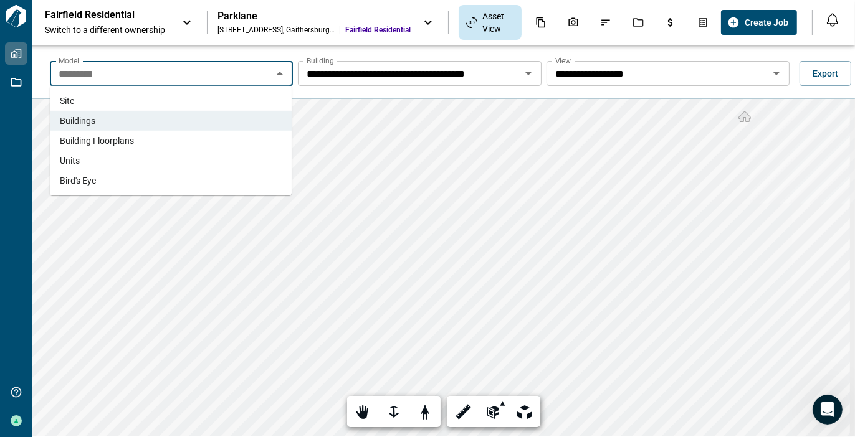
click at [121, 142] on span "Building Floorplans" at bounding box center [97, 141] width 74 height 12
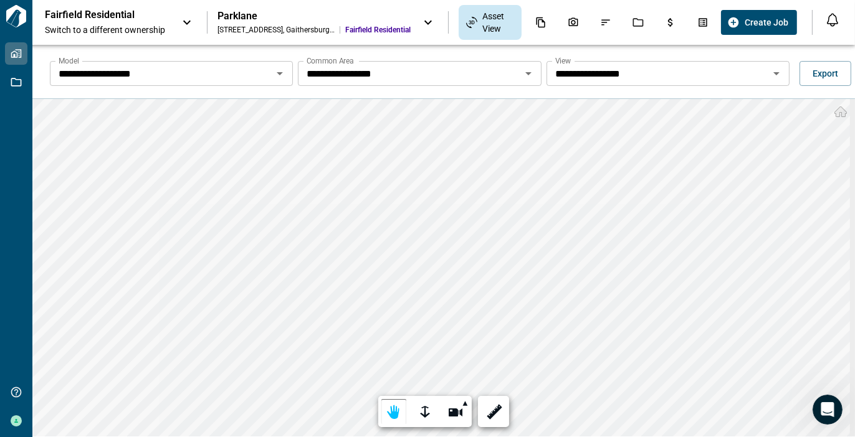
drag, startPoint x: 775, startPoint y: 74, endPoint x: 772, endPoint y: 80, distance: 6.7
click at [775, 74] on icon "Open" at bounding box center [776, 73] width 15 height 15
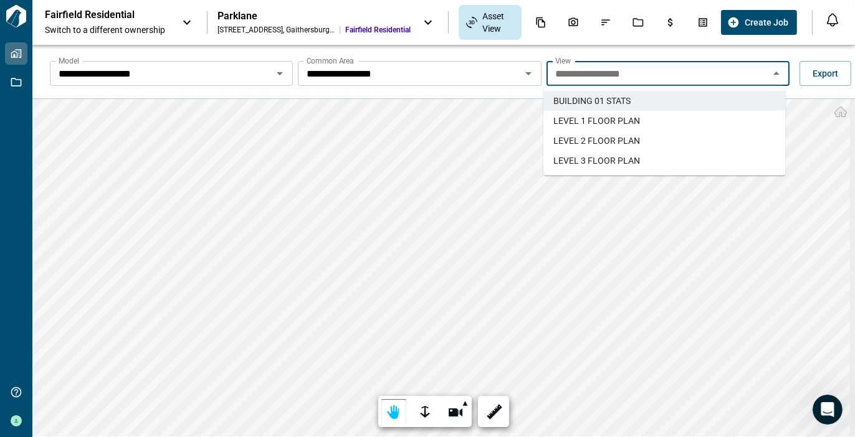
click at [693, 156] on li "LEVEL 3 FLOOR PLAN" at bounding box center [664, 161] width 242 height 20
